Goal: Information Seeking & Learning: Learn about a topic

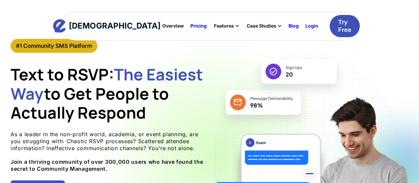
scroll to position [33, 0]
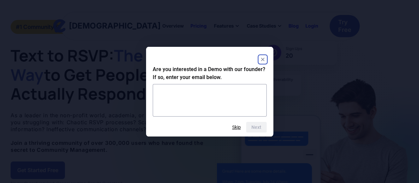
click at [262, 60] on rect "Close" at bounding box center [263, 59] width 8 height 8
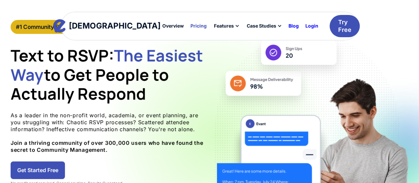
click at [191, 24] on div "Pricing" at bounding box center [199, 26] width 16 height 5
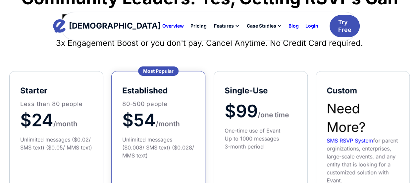
scroll to position [99, 0]
